Goal: Obtain resource: Obtain resource

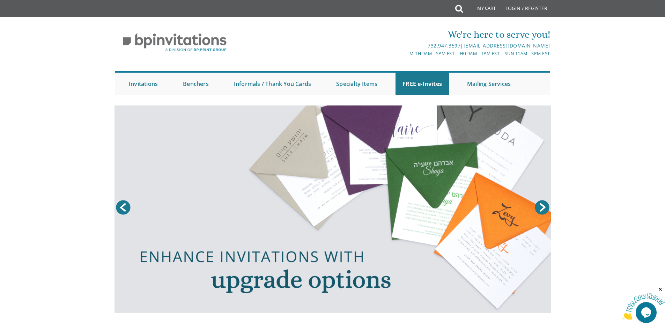
click at [477, 177] on link at bounding box center [332, 208] width 436 height 207
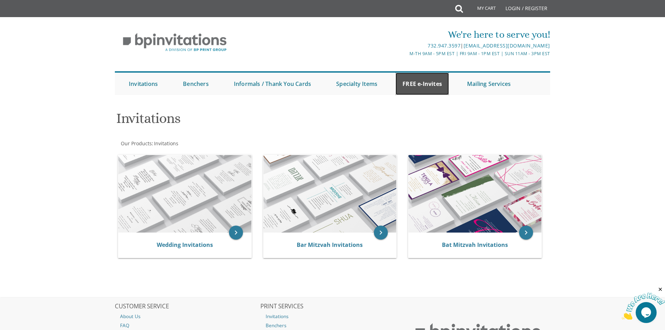
click at [430, 80] on link "FREE e-Invites" at bounding box center [421, 84] width 53 height 22
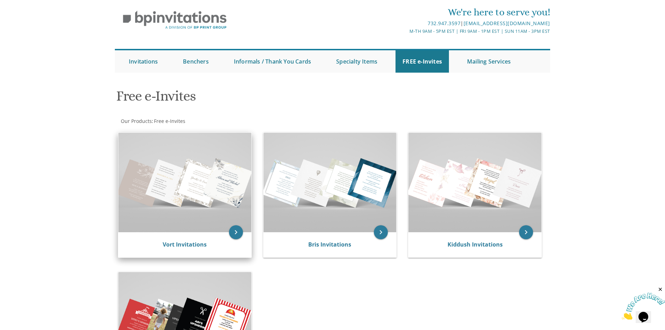
scroll to position [35, 0]
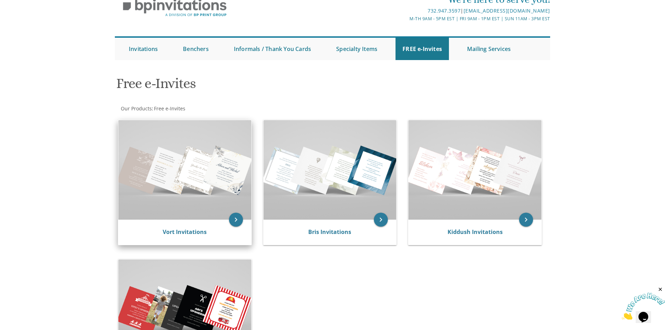
click at [203, 208] on img at bounding box center [184, 169] width 133 height 99
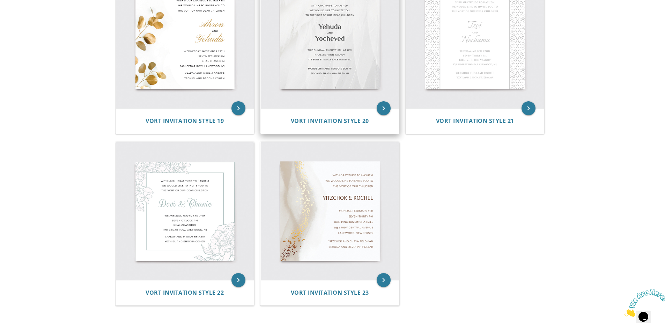
scroll to position [1222, 0]
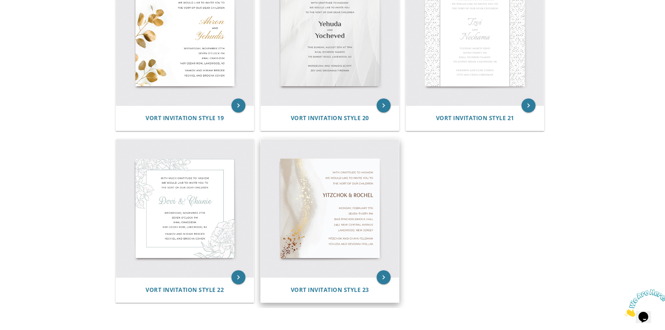
click at [334, 231] on img at bounding box center [330, 208] width 138 height 138
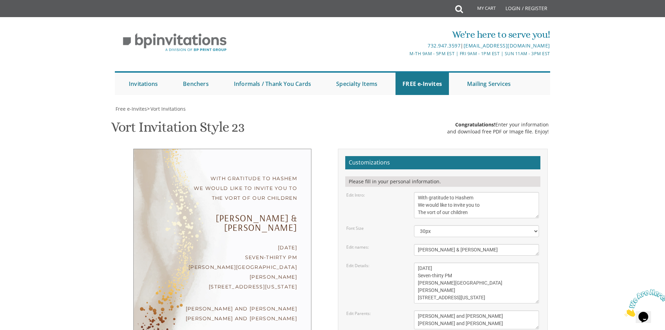
scroll to position [70, 0]
drag, startPoint x: 464, startPoint y: 180, endPoint x: 416, endPoint y: 182, distance: 47.5
click at [416, 244] on textarea "[PERSON_NAME] & [PERSON_NAME]" at bounding box center [476, 250] width 125 height 12
type textarea "[PERSON_NAME] & [PERSON_NAME]"
click at [574, 185] on body "My Cart Total: View Cart Item(s) Submit My Cart Total: View Cart Item(s) Login …" at bounding box center [332, 294] width 665 height 589
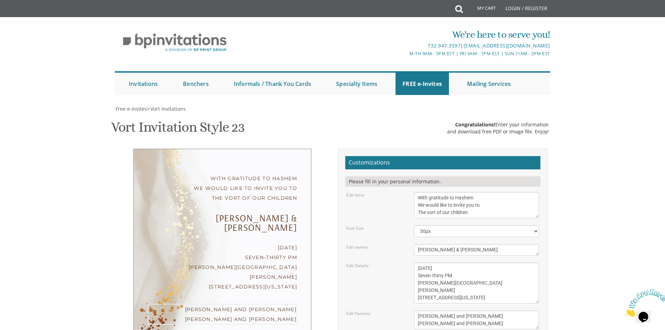
drag, startPoint x: 480, startPoint y: 246, endPoint x: 413, endPoint y: 241, distance: 67.9
click at [413, 310] on div "[PERSON_NAME] and [PERSON_NAME] [PERSON_NAME] and [PERSON_NAME]" at bounding box center [476, 319] width 135 height 19
click at [638, 247] on body "My Cart Total: View Cart Item(s) Submit My Cart Total: View Cart Item(s) Login …" at bounding box center [332, 294] width 665 height 589
drag, startPoint x: 478, startPoint y: 254, endPoint x: 408, endPoint y: 254, distance: 70.5
click at [408, 310] on div "Edit Parents: [PERSON_NAME] and [PERSON_NAME] [PERSON_NAME] and [PERSON_NAME]" at bounding box center [442, 319] width 203 height 19
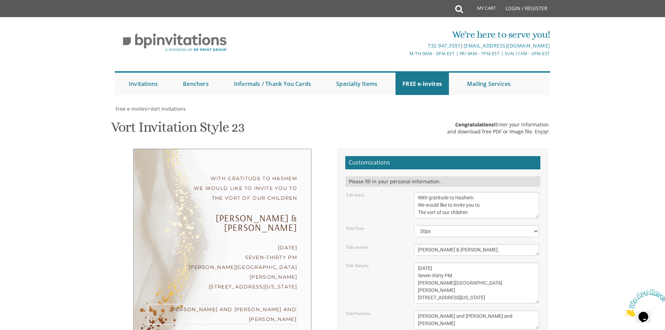
type textarea "[PERSON_NAME] and [PERSON_NAME] and [PERSON_NAME]"
click at [577, 239] on body "My Cart Total: View Cart Item(s) Submit My Cart Total: View Cart Item(s) Login …" at bounding box center [332, 294] width 665 height 589
